Goal: Information Seeking & Learning: Learn about a topic

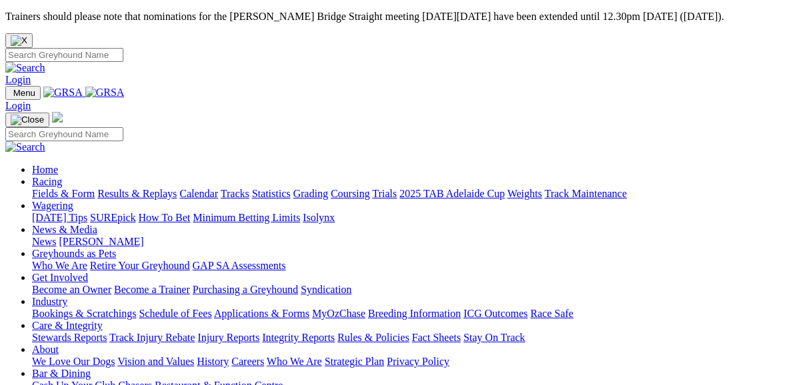
click at [45, 188] on link "Fields & Form" at bounding box center [63, 193] width 63 height 11
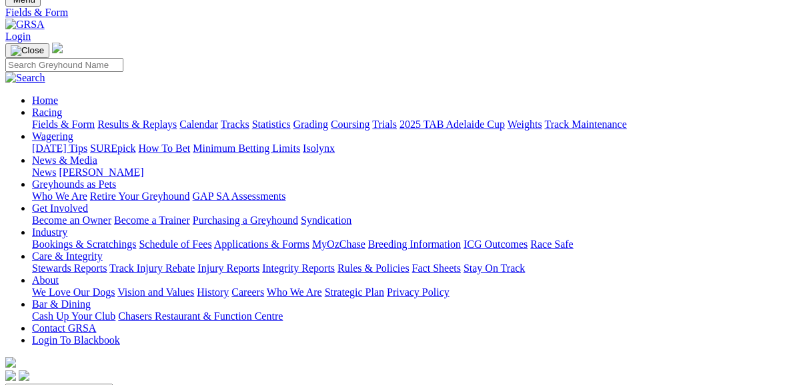
scroll to position [107, 0]
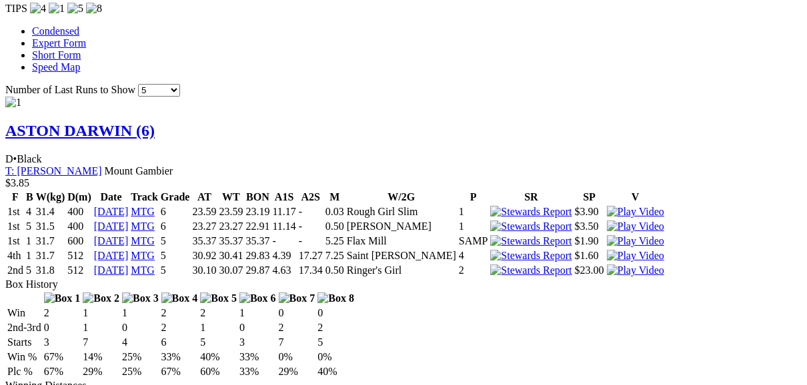
scroll to position [1333, 0]
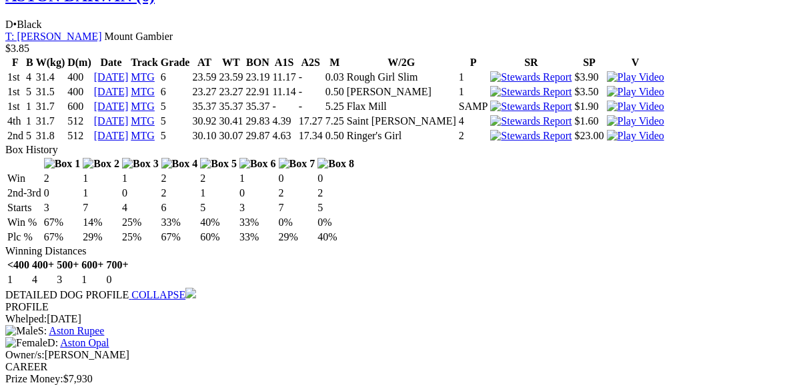
scroll to position [1440, 0]
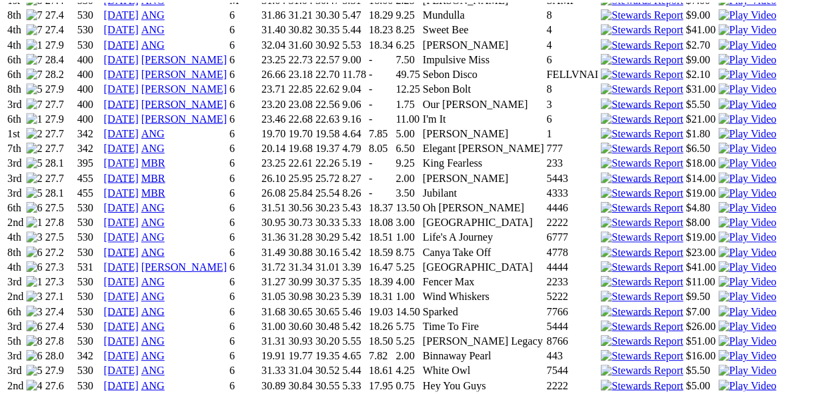
scroll to position [1066, 0]
